Goal: Check status: Check status

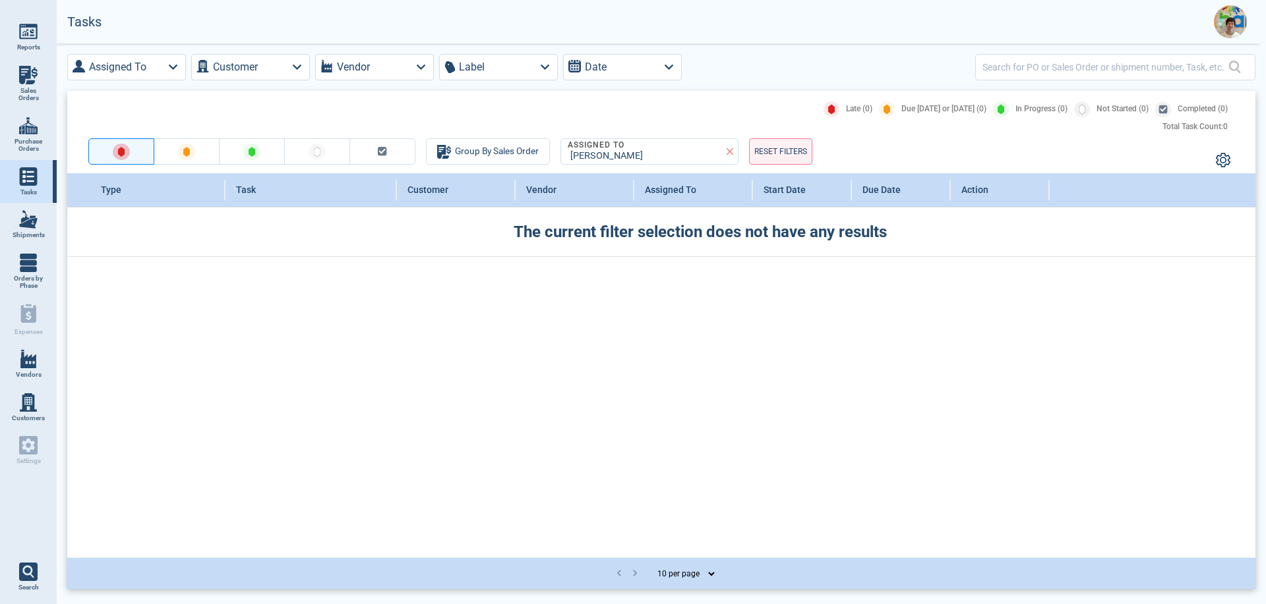
click at [24, 79] on img at bounding box center [28, 75] width 18 height 18
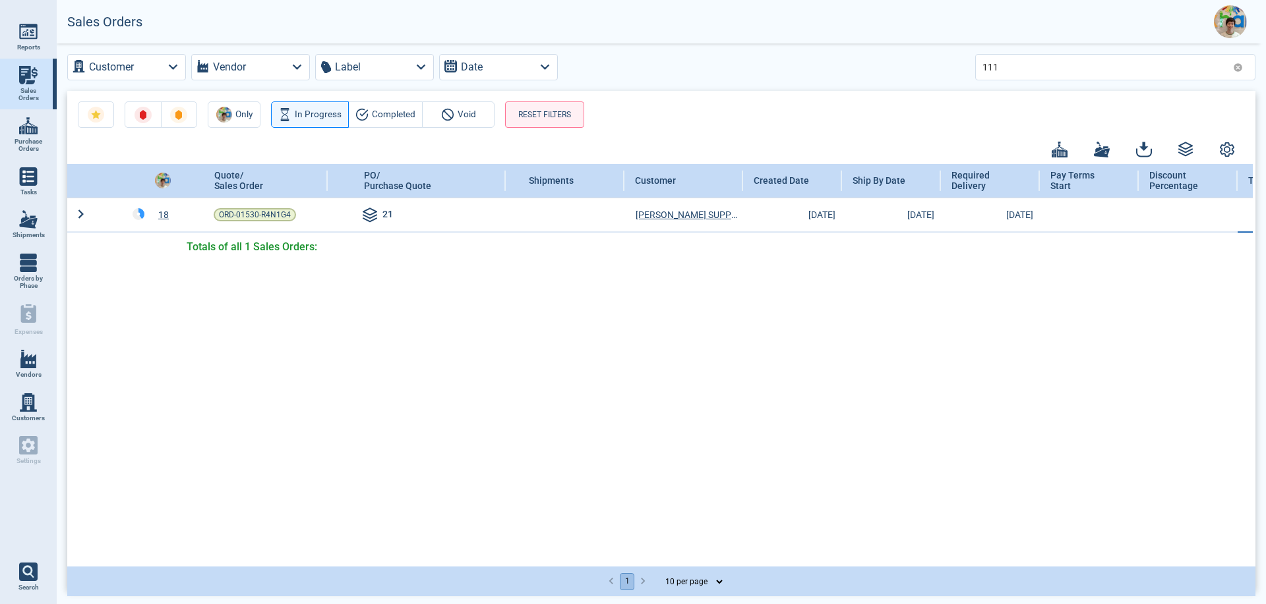
click at [34, 138] on span "Purchase Orders" at bounding box center [29, 145] width 36 height 15
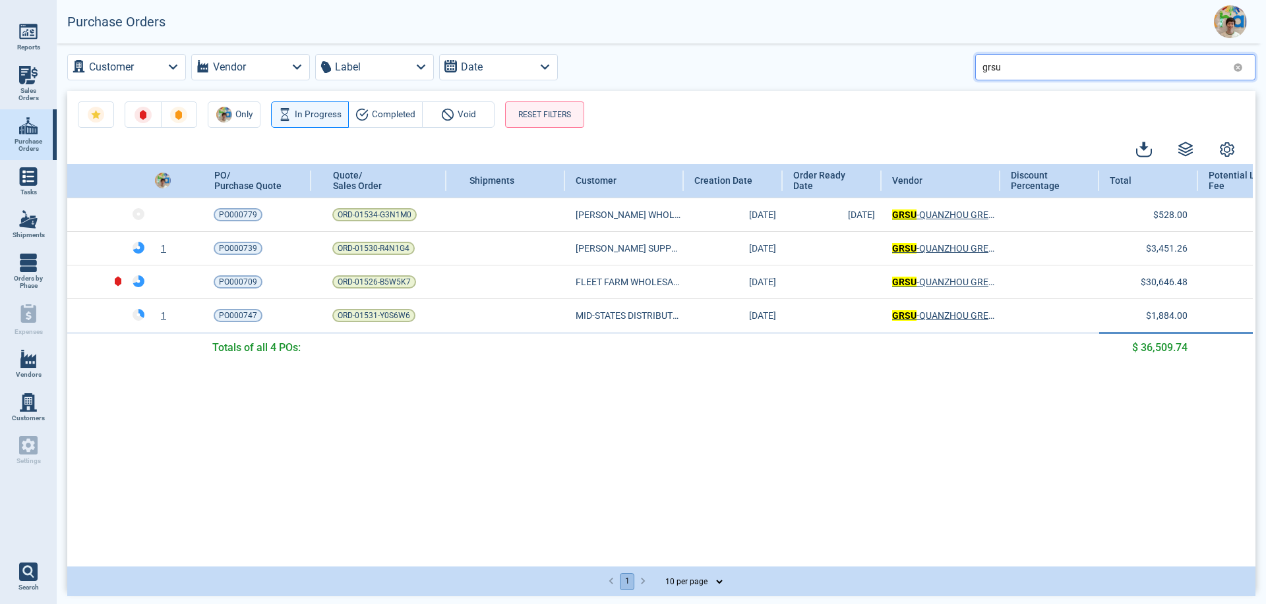
drag, startPoint x: 1006, startPoint y: 66, endPoint x: 972, endPoint y: 64, distance: 34.3
click at [972, 64] on div "Customer Vendor Label Date grsu" at bounding box center [661, 67] width 1188 height 26
type input "000539"
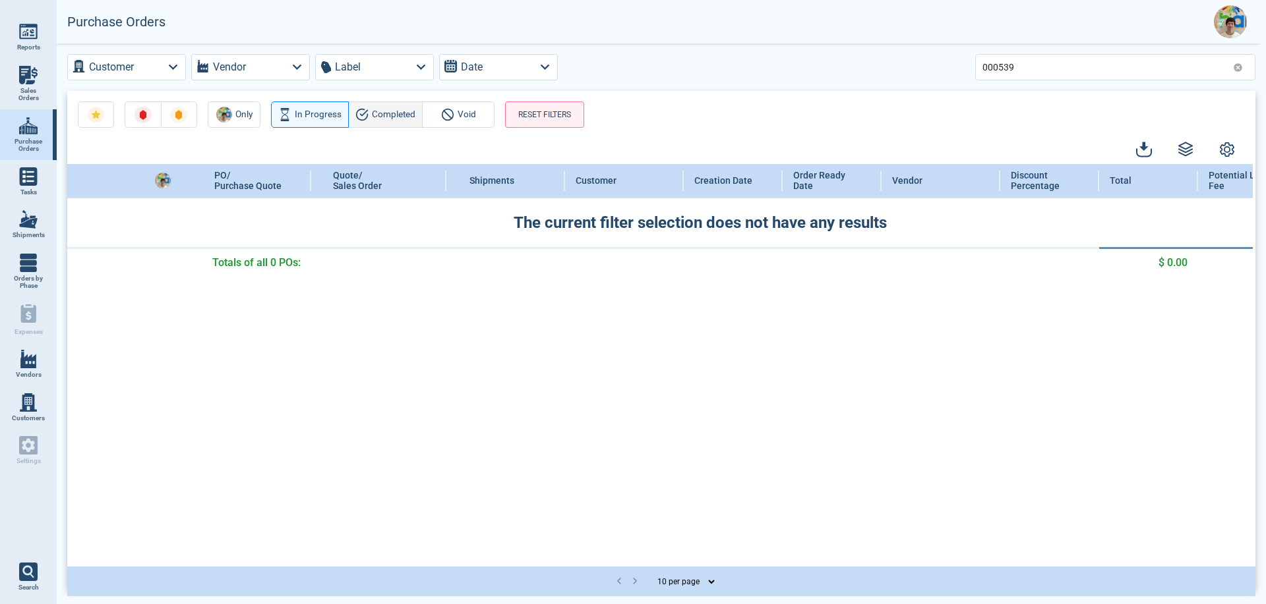
click at [369, 115] on button "Completed" at bounding box center [385, 115] width 74 height 26
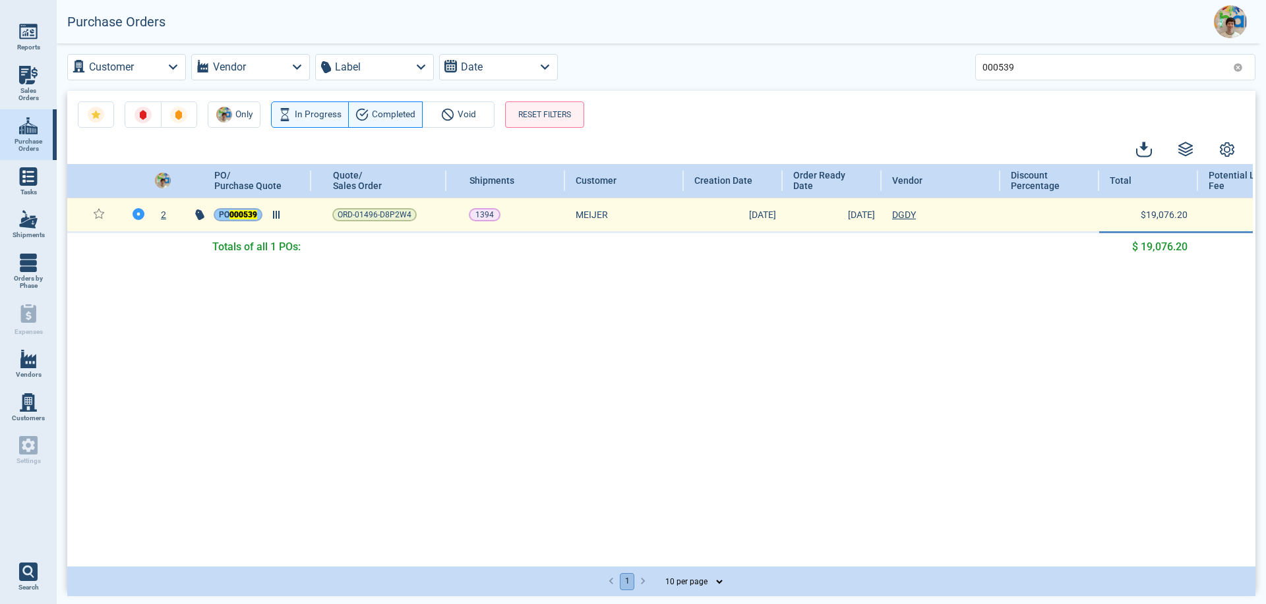
click at [242, 217] on mark "000539" at bounding box center [243, 214] width 28 height 9
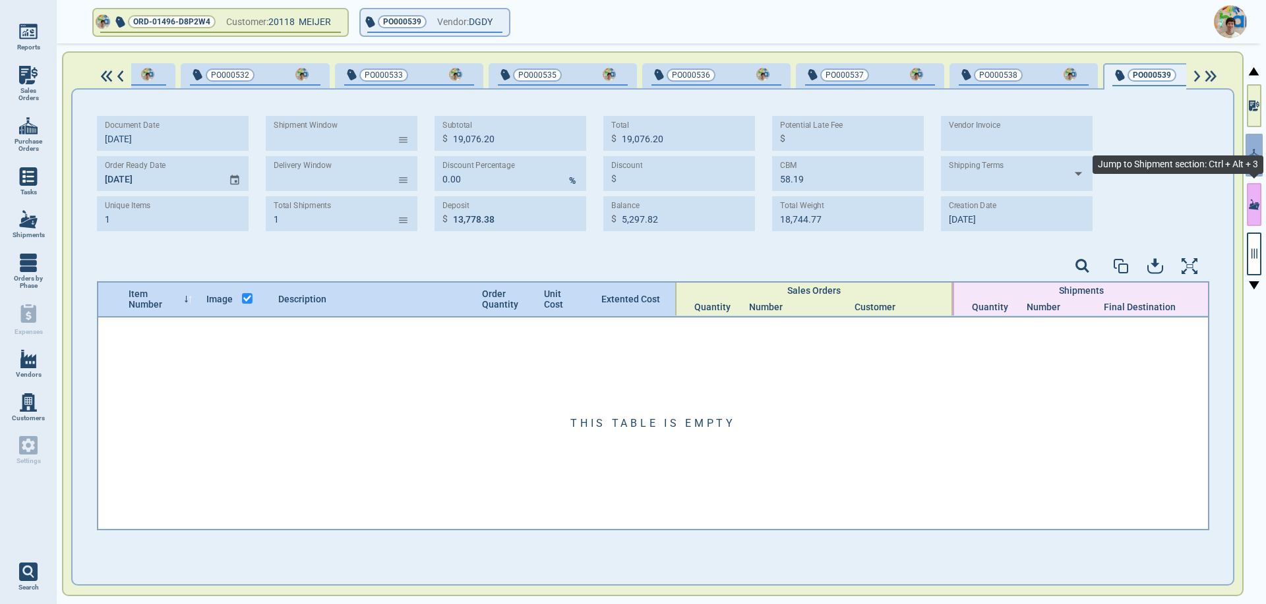
scroll to position [0, 622]
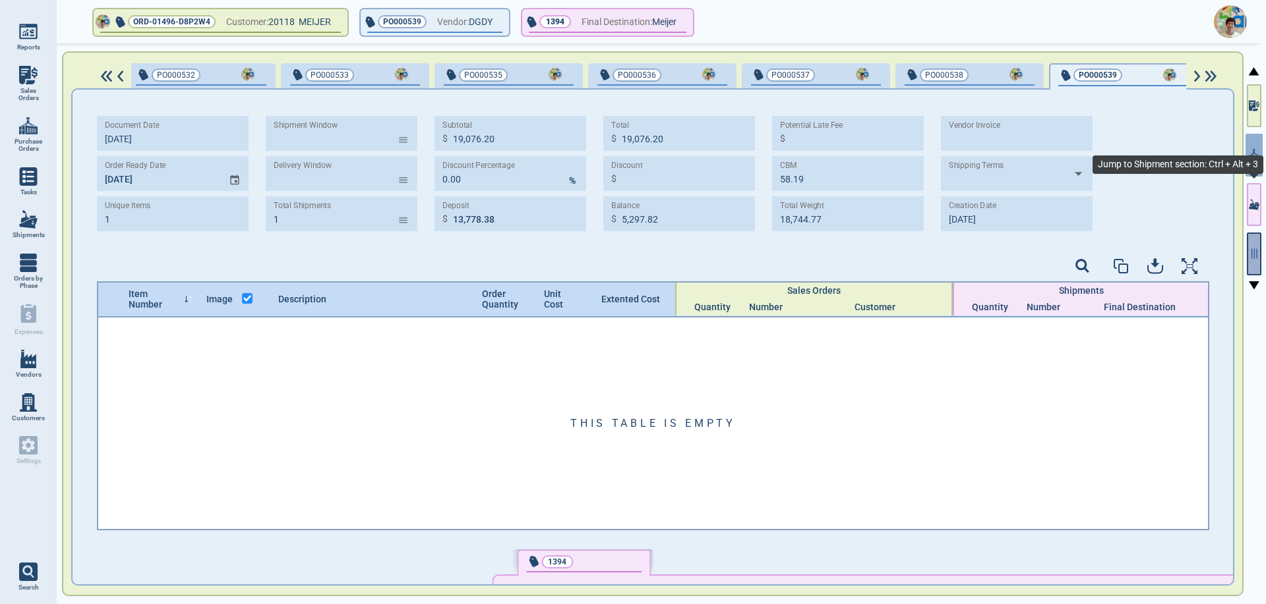
click at [1252, 250] on icon "button" at bounding box center [1254, 254] width 6 height 10
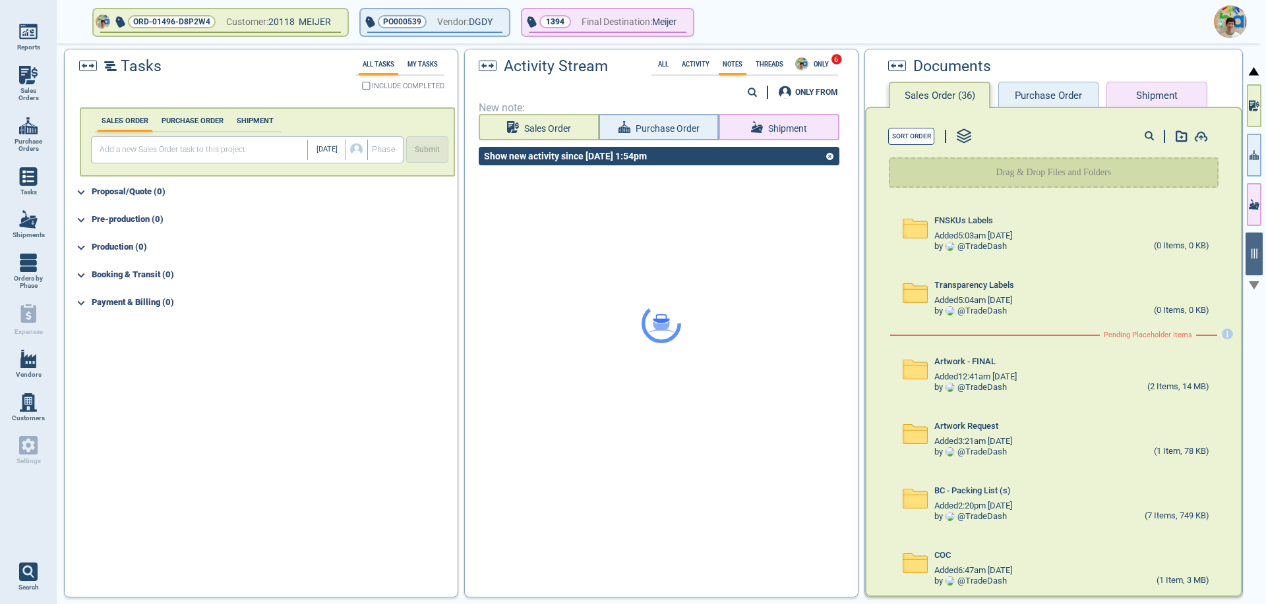
click at [1056, 94] on button "Purchase Order" at bounding box center [1048, 95] width 100 height 26
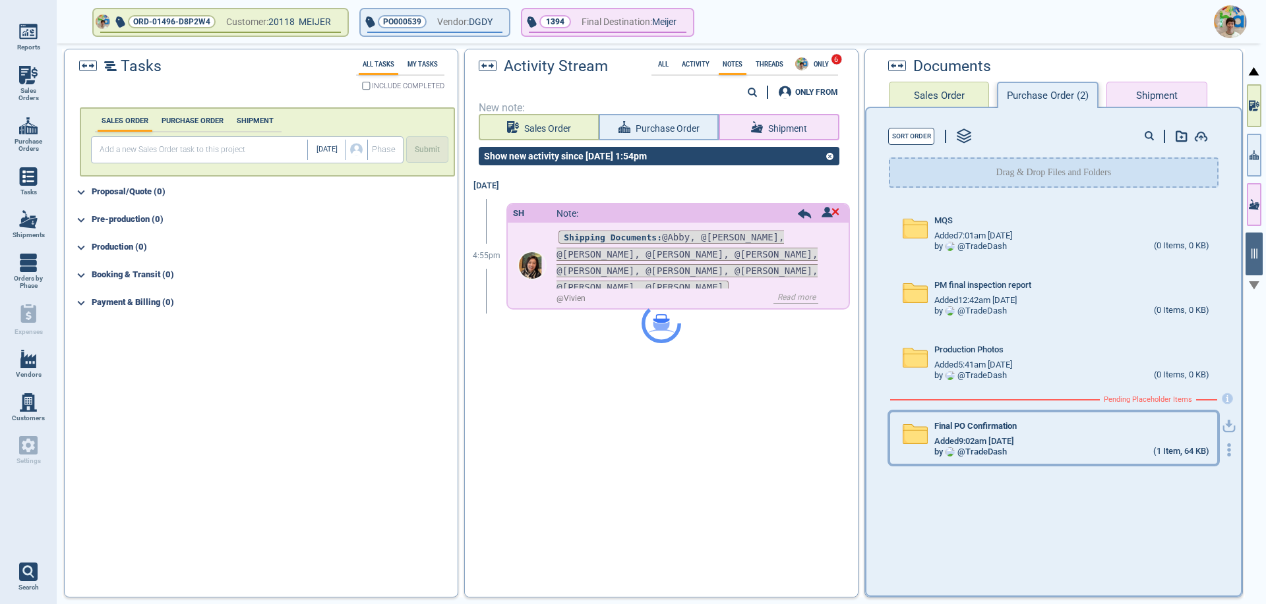
click at [1088, 444] on div "Added 9:02am [DATE]" at bounding box center [1071, 441] width 274 height 11
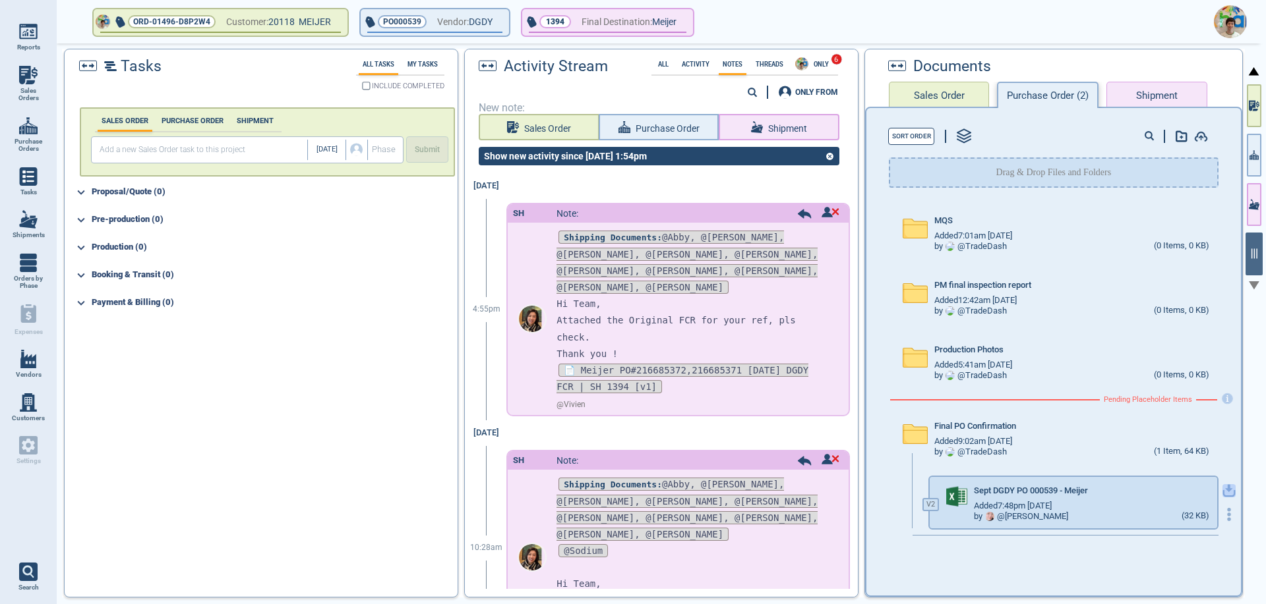
click at [1222, 492] on icon "button" at bounding box center [1228, 490] width 13 height 13
